Goal: Navigation & Orientation: Find specific page/section

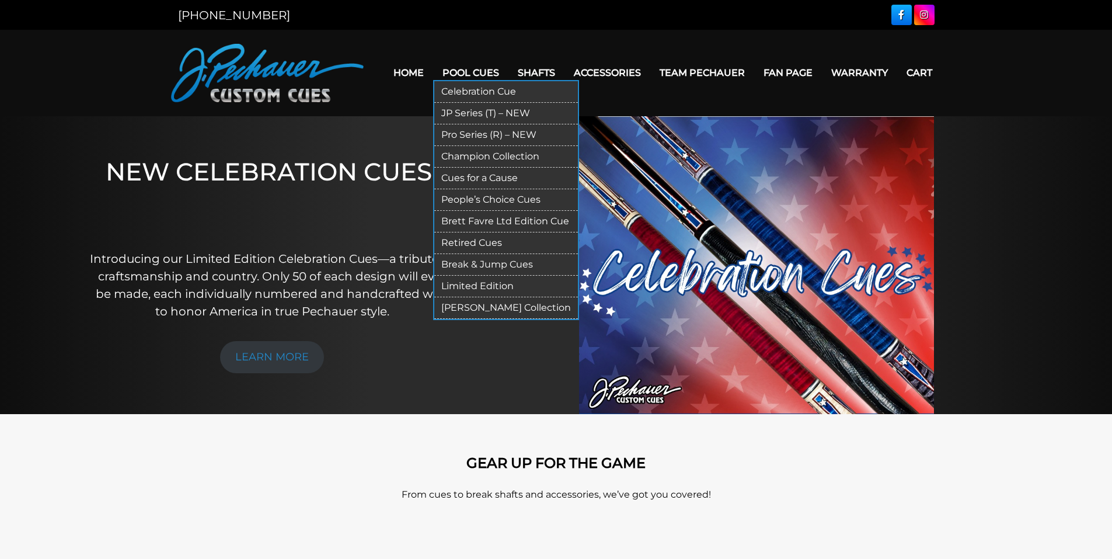
click at [481, 74] on link "Pool Cues" at bounding box center [470, 73] width 75 height 30
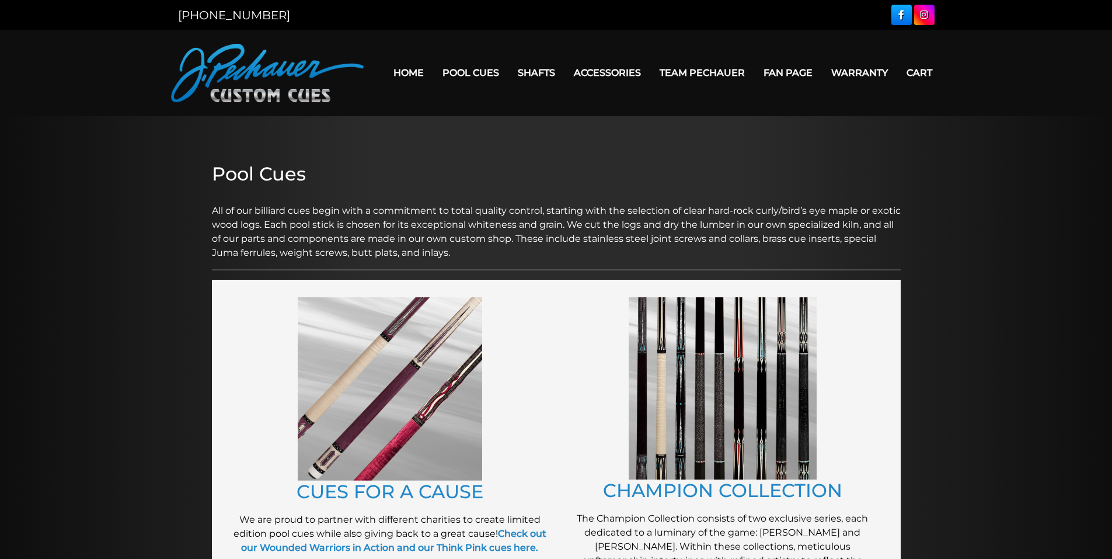
click at [523, 393] on figure at bounding box center [389, 388] width 321 height 183
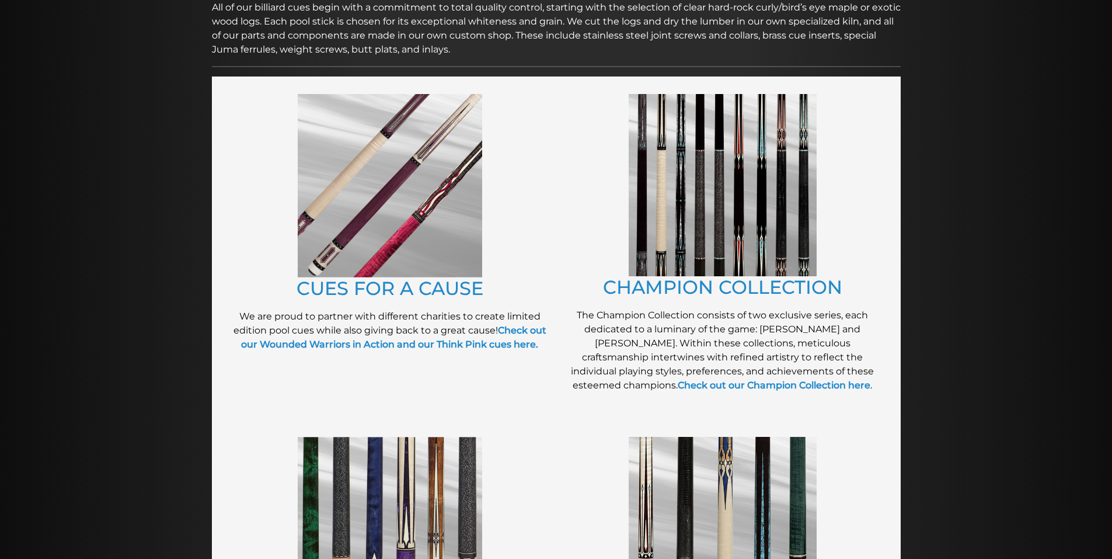
scroll to position [186, 0]
